Goal: Task Accomplishment & Management: Use online tool/utility

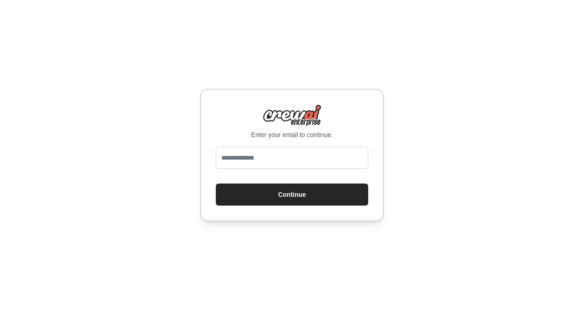
click at [280, 161] on input "email" at bounding box center [292, 158] width 153 height 22
type input "**********"
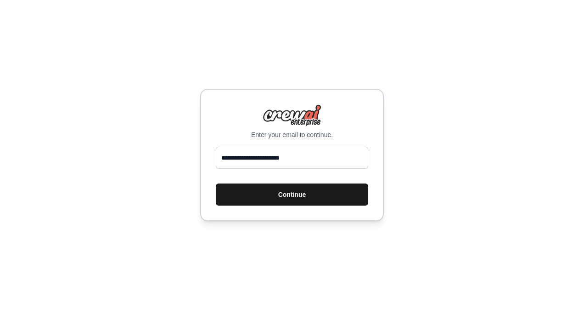
click at [229, 194] on button "Continue" at bounding box center [292, 194] width 153 height 22
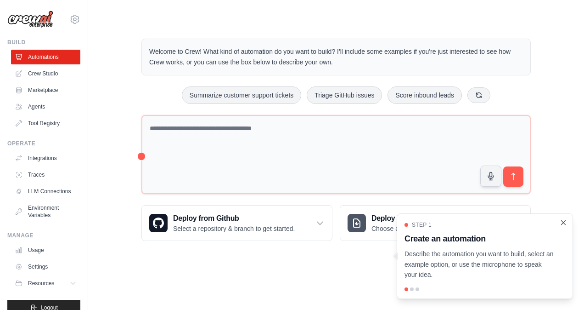
click at [565, 222] on icon "Close walkthrough" at bounding box center [564, 222] width 8 height 8
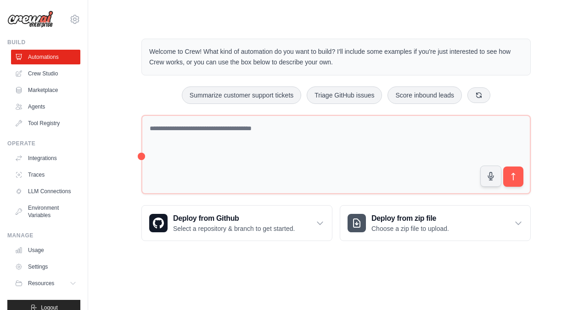
click at [563, 169] on div "Welcome to Crew! What kind of automation do you want to build? I'll include som…" at bounding box center [336, 140] width 467 height 232
click at [325, 218] on div "Deploy from Github Select a repository & branch to get started." at bounding box center [237, 222] width 190 height 35
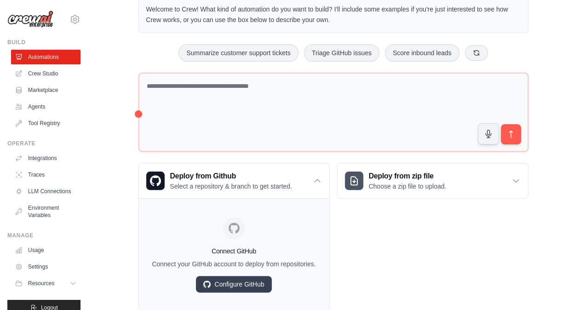
scroll to position [66, 0]
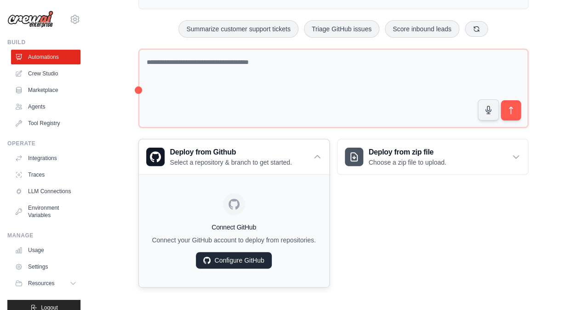
click at [251, 257] on link "Configure GitHub" at bounding box center [233, 260] width 75 height 17
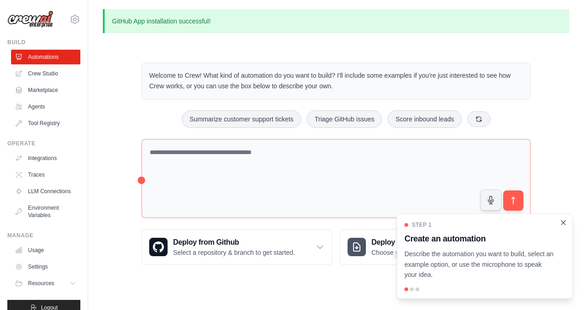
click at [566, 220] on icon "Close walkthrough" at bounding box center [564, 222] width 8 height 8
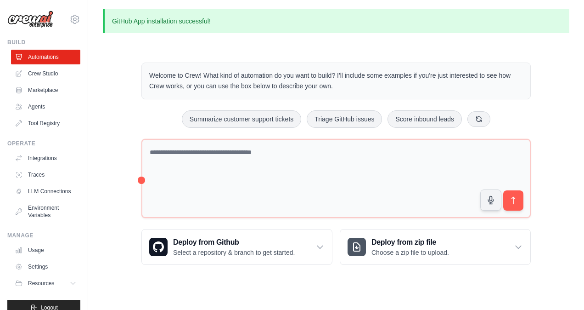
click at [580, 73] on div "GitHub App installation successful! Welcome to Crew! What kind of automation do…" at bounding box center [336, 144] width 496 height 270
click at [44, 72] on link "Crew Studio" at bounding box center [46, 73] width 69 height 15
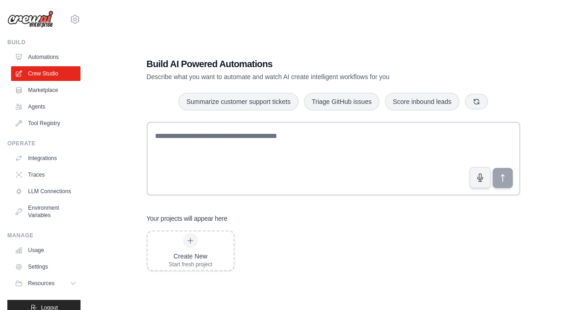
click at [40, 91] on link "Marketplace" at bounding box center [45, 90] width 69 height 15
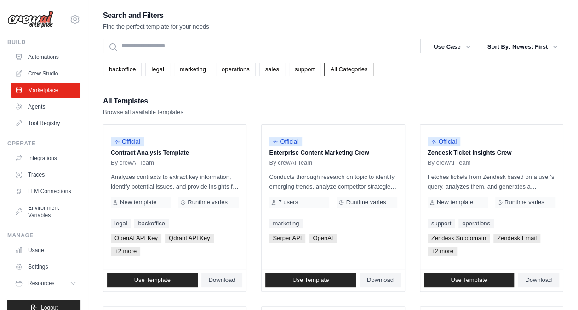
click at [522, 103] on div "All Templates Browse all available templates" at bounding box center [333, 106] width 460 height 22
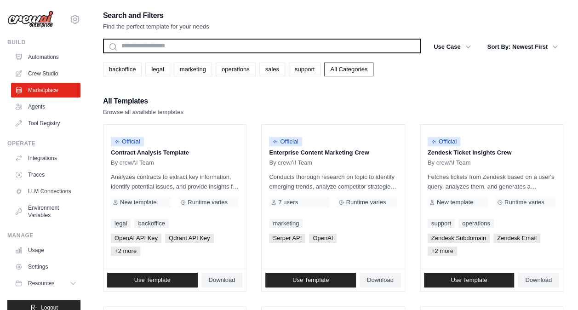
click at [202, 51] on input "text" at bounding box center [261, 46] width 317 height 15
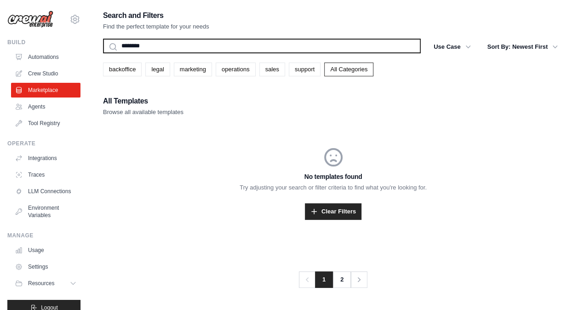
type input "*******"
click at [102, 53] on button "Search" at bounding box center [102, 53] width 0 height 0
click at [170, 47] on input "*******" at bounding box center [261, 46] width 317 height 15
type input "*"
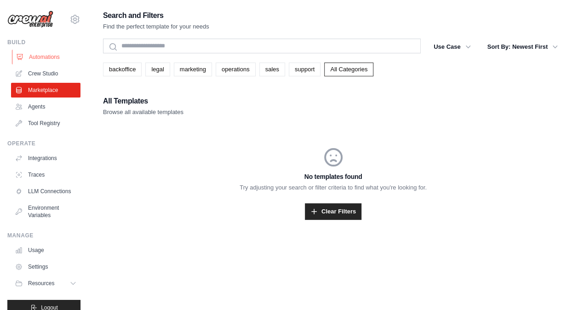
click at [54, 55] on link "Automations" at bounding box center [46, 57] width 69 height 15
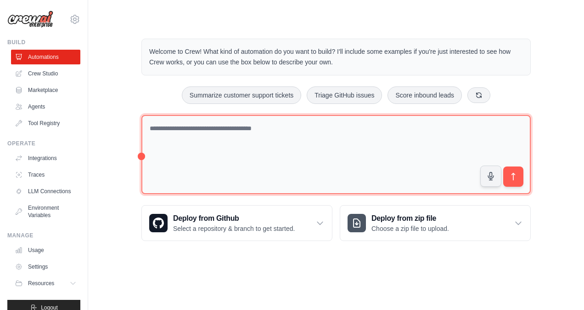
click at [295, 135] on textarea at bounding box center [337, 154] width 390 height 79
type textarea "**********"
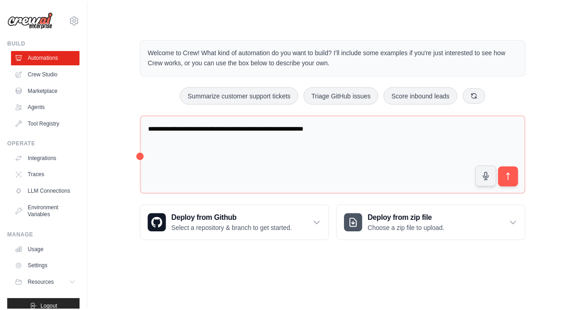
scroll to position [20, 0]
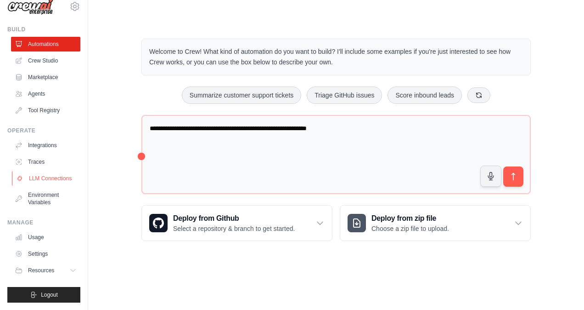
click at [41, 171] on link "LLM Connections" at bounding box center [46, 178] width 69 height 15
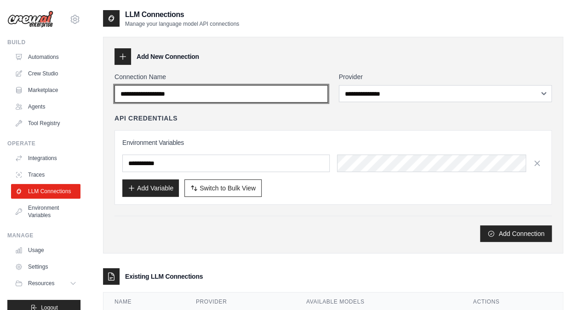
click at [266, 89] on input "Connection Name" at bounding box center [220, 93] width 213 height 17
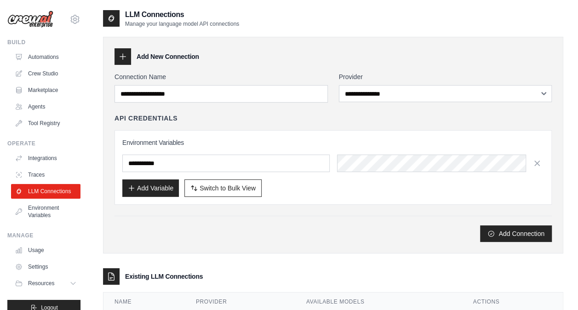
click at [119, 51] on div at bounding box center [122, 56] width 17 height 17
click at [122, 56] on icon at bounding box center [123, 57] width 6 height 6
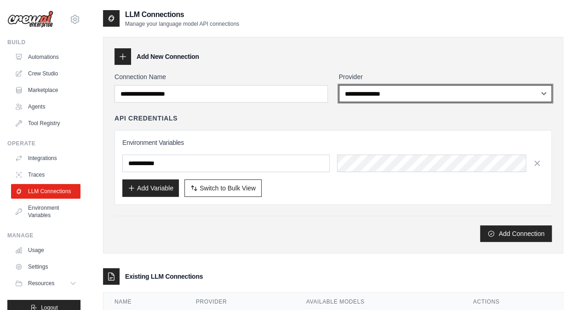
click at [455, 96] on select "**********" at bounding box center [445, 93] width 213 height 17
select select "******"
click at [339, 85] on select "**********" at bounding box center [445, 93] width 213 height 17
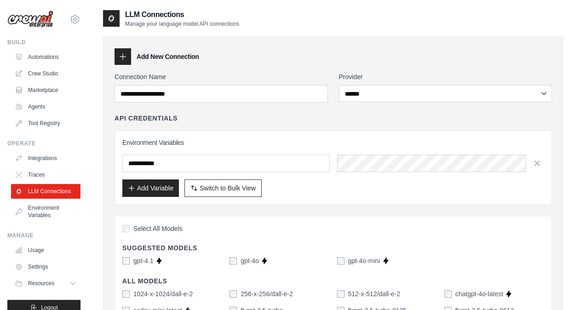
click at [55, 216] on link "Environment Variables" at bounding box center [46, 211] width 69 height 22
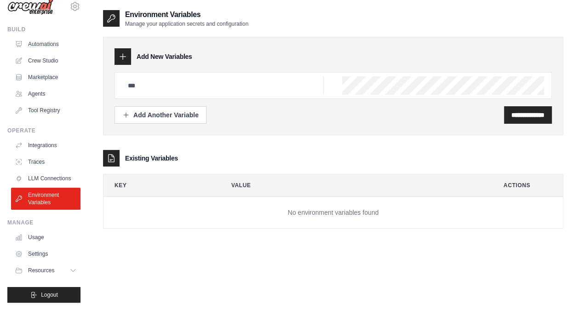
scroll to position [20, 0]
click at [36, 241] on link "Usage" at bounding box center [46, 237] width 69 height 15
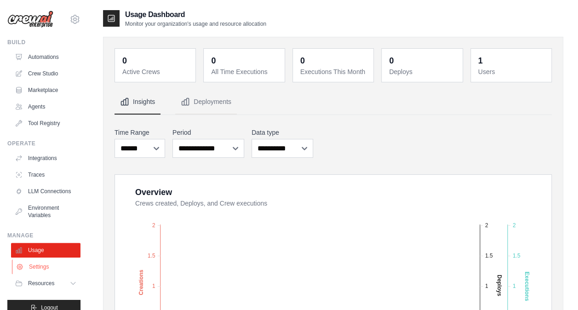
click at [50, 274] on link "Settings" at bounding box center [46, 266] width 69 height 15
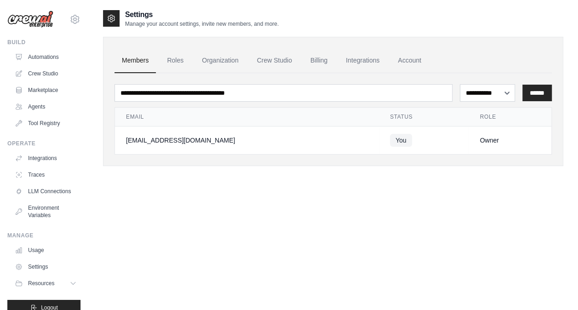
scroll to position [20, 0]
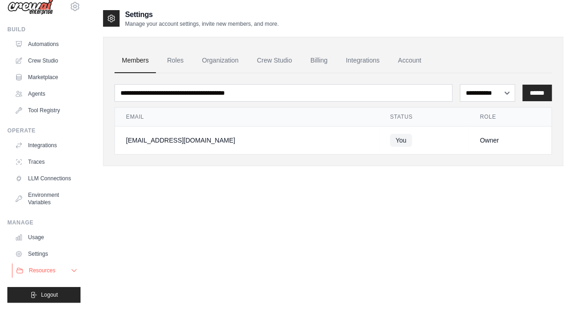
click at [51, 270] on span "Resources" at bounding box center [42, 269] width 26 height 7
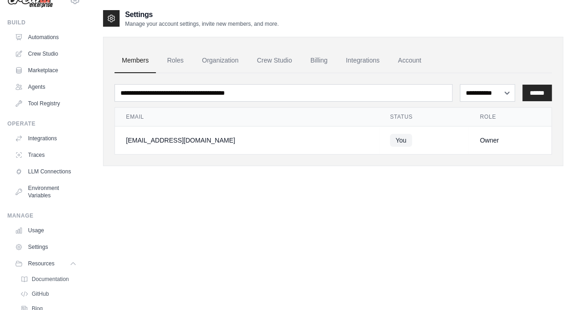
scroll to position [79, 0]
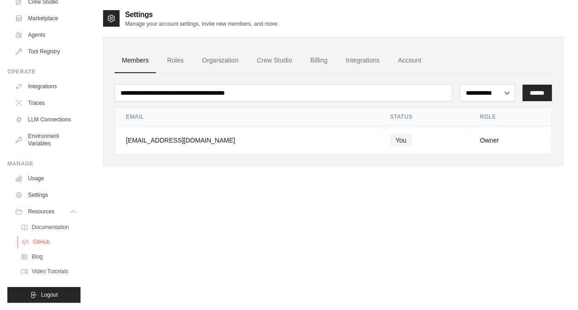
click at [40, 242] on span "GitHub" at bounding box center [41, 241] width 17 height 7
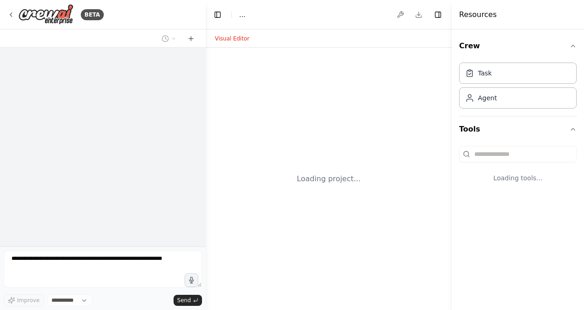
select select "****"
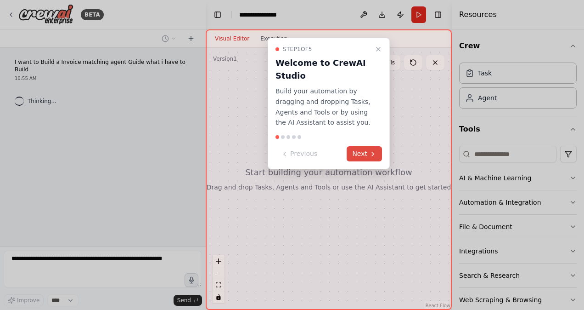
click at [357, 149] on button "Next" at bounding box center [364, 153] width 35 height 15
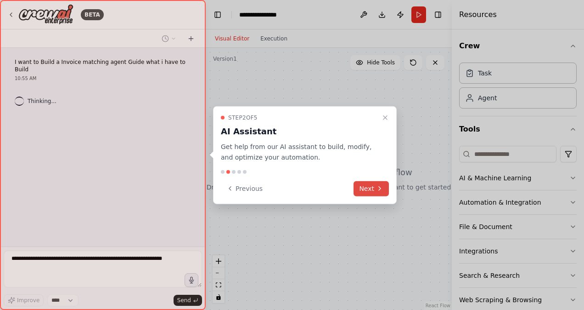
click at [372, 191] on button "Next" at bounding box center [371, 188] width 35 height 15
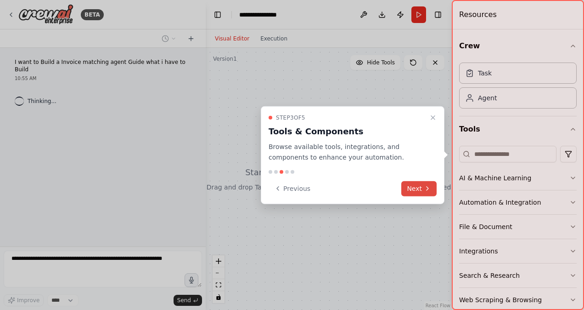
click at [420, 187] on button "Next" at bounding box center [419, 188] width 35 height 15
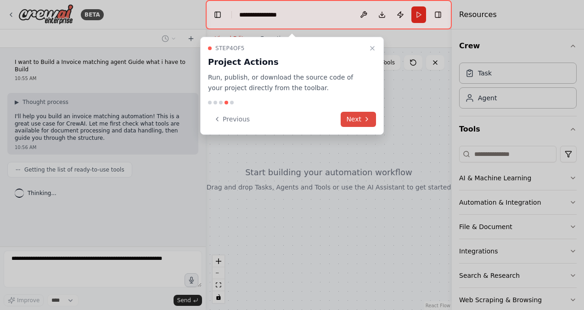
click at [362, 120] on button "Next" at bounding box center [358, 119] width 35 height 15
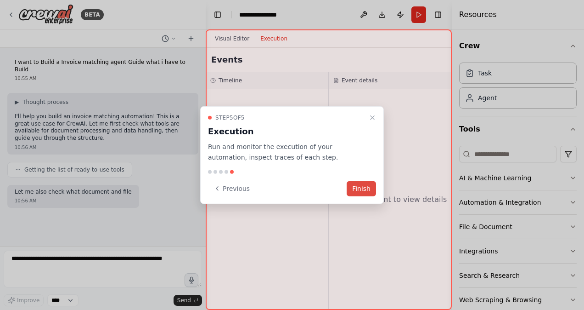
click at [365, 187] on button "Finish" at bounding box center [361, 188] width 29 height 15
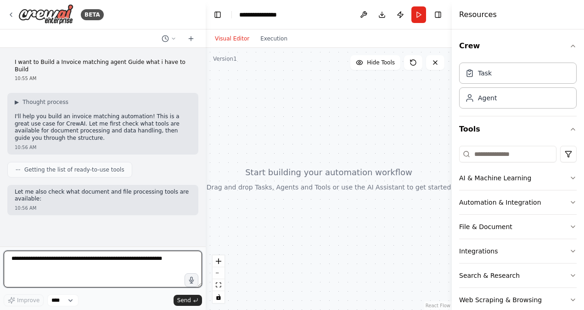
click at [110, 265] on textarea at bounding box center [103, 268] width 198 height 37
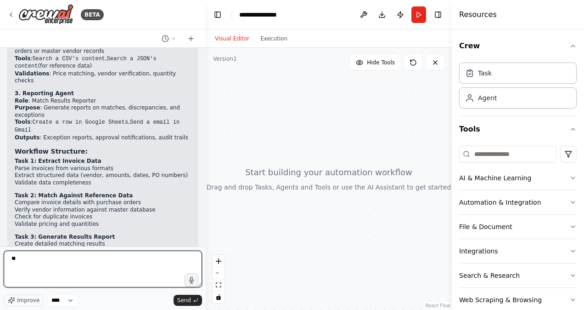
type textarea "*"
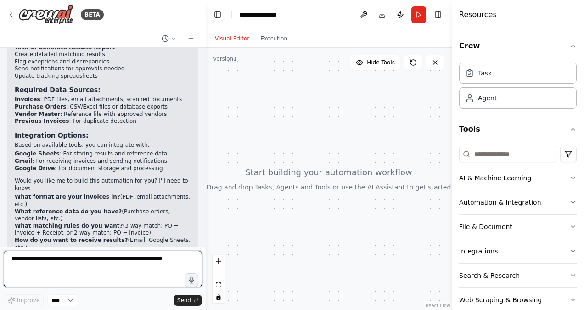
scroll to position [354, 0]
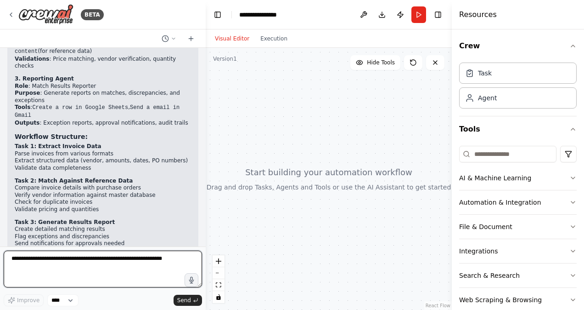
click at [201, 210] on div "BETA I want to Build a Invoice matching agent Guide what i have to Build 10:55 …" at bounding box center [292, 155] width 584 height 310
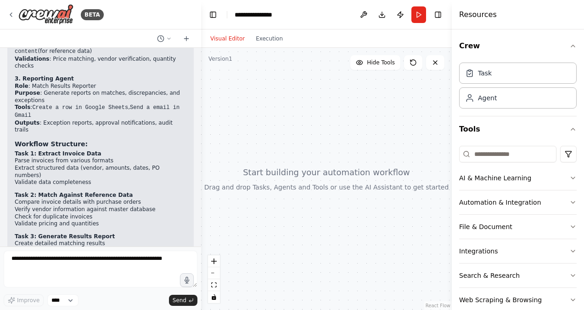
drag, startPoint x: 201, startPoint y: 205, endPoint x: 390, endPoint y: 185, distance: 189.4
click at [390, 185] on div at bounding box center [326, 179] width 251 height 262
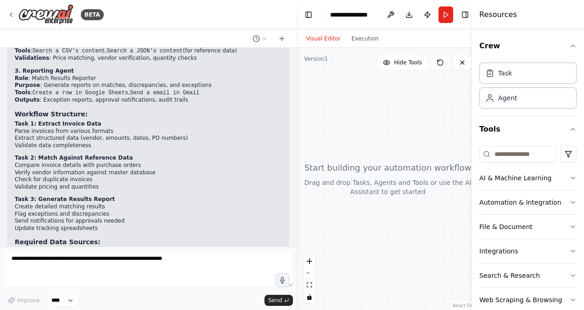
drag, startPoint x: 198, startPoint y: 177, endPoint x: 401, endPoint y: 151, distance: 204.3
click at [401, 151] on div "BETA I want to Build a Invoice matching agent Guide what i have to Build 10:55 …" at bounding box center [292, 155] width 584 height 310
click at [190, 154] on h4 "Task 2: Match Against Reference Data" at bounding box center [148, 157] width 267 height 7
click at [295, 225] on div at bounding box center [295, 155] width 4 height 310
click at [294, 212] on div at bounding box center [295, 155] width 4 height 310
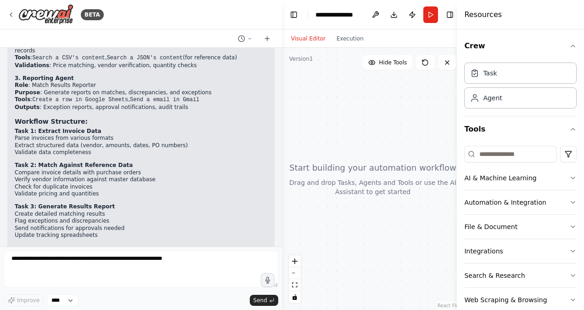
scroll to position [296, 0]
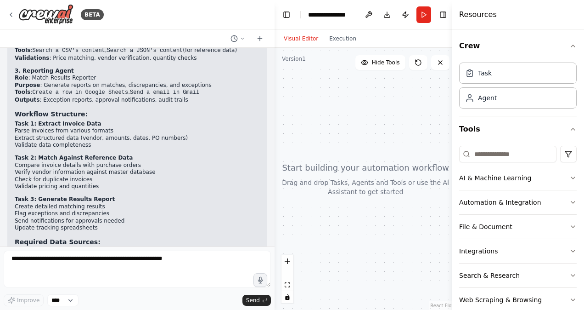
drag, startPoint x: 294, startPoint y: 212, endPoint x: 272, endPoint y: 216, distance: 22.1
click at [272, 216] on div "BETA I want to Build a Invoice matching agent Guide what i have to Build 10:55 …" at bounding box center [292, 155] width 584 height 310
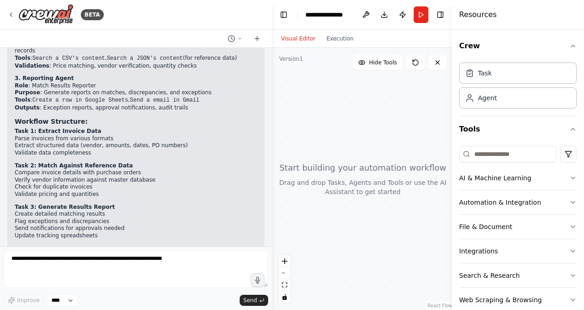
click at [235, 225] on li "Send notifications for approvals needed" at bounding box center [136, 228] width 243 height 7
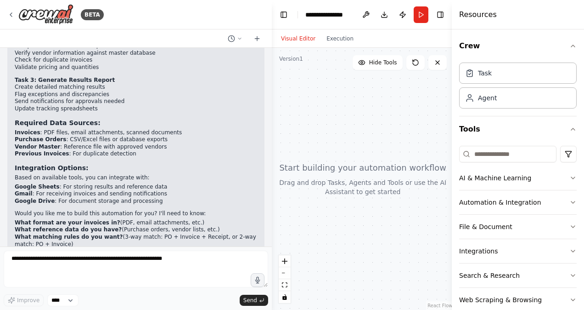
scroll to position [449, 0]
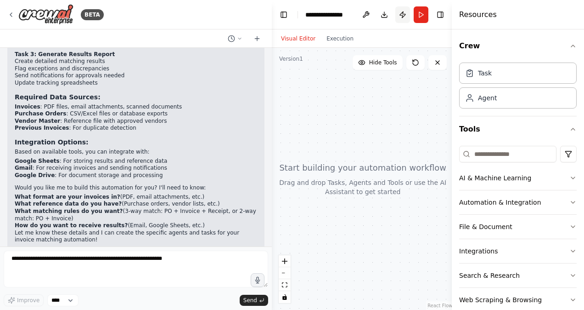
click at [403, 11] on button "Publish" at bounding box center [403, 14] width 15 height 17
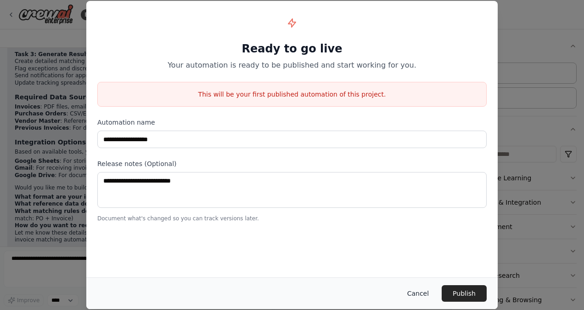
click at [415, 296] on button "Cancel" at bounding box center [418, 293] width 36 height 17
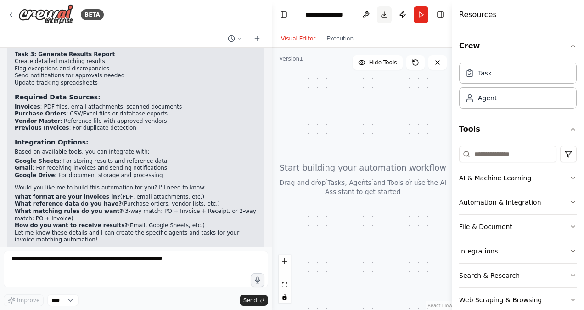
click at [387, 18] on button "Download" at bounding box center [384, 14] width 15 height 17
